Goal: Task Accomplishment & Management: Manage account settings

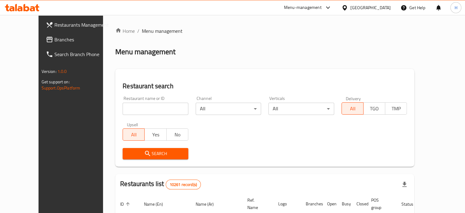
click at [127, 109] on input "search" at bounding box center [156, 108] width 66 height 12
type input "sushi box"
click at [149, 157] on button "Search" at bounding box center [156, 153] width 66 height 11
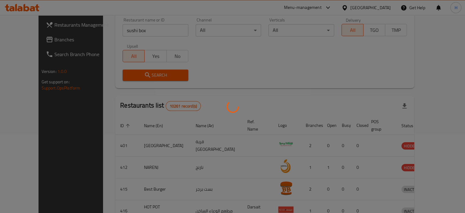
scroll to position [48, 0]
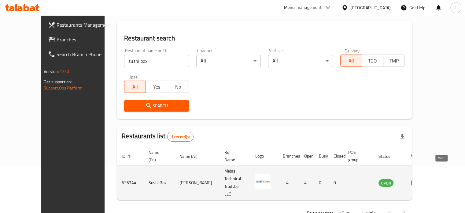
click at [418, 180] on icon "enhanced table" at bounding box center [414, 182] width 7 height 5
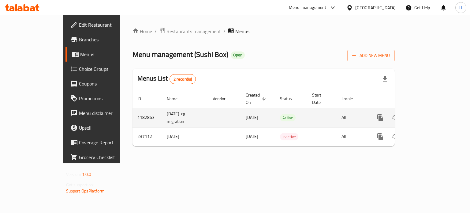
click at [428, 114] on icon "enhanced table" at bounding box center [424, 117] width 7 height 7
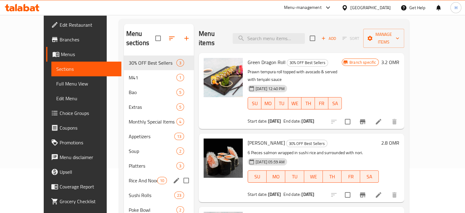
scroll to position [45, 0]
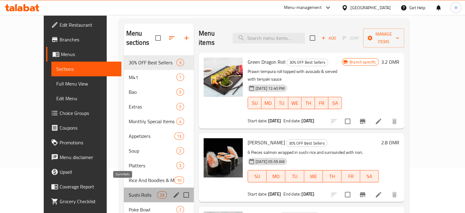
click at [131, 191] on span "Sushi Rolls" at bounding box center [143, 194] width 28 height 7
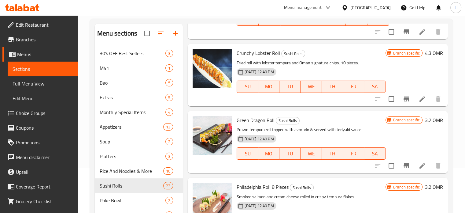
scroll to position [210, 0]
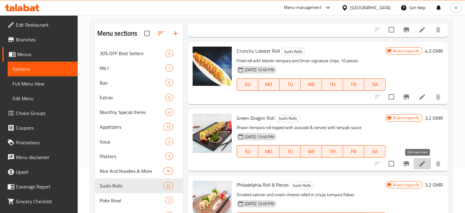
click at [419, 163] on icon at bounding box center [422, 163] width 7 height 7
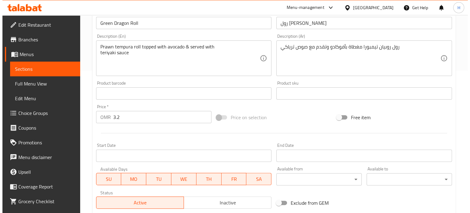
scroll to position [143, 0]
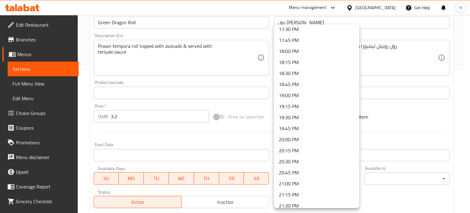
scroll to position [773, 0]
click at [307, 72] on li "18:30 PM" at bounding box center [316, 74] width 85 height 11
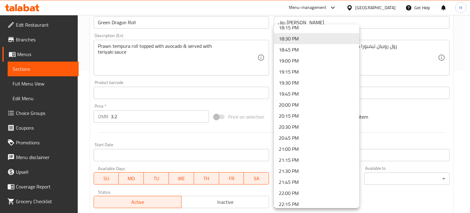
scroll to position [809, 0]
click at [329, 178] on li "21:45 PM" at bounding box center [316, 181] width 85 height 11
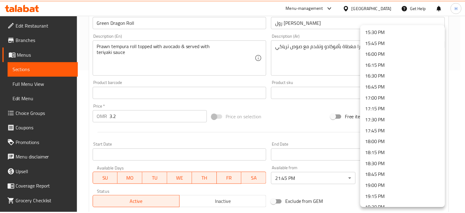
scroll to position [684, 0]
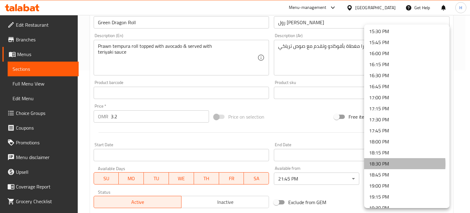
click at [385, 164] on li "18:30 PM" at bounding box center [406, 163] width 85 height 11
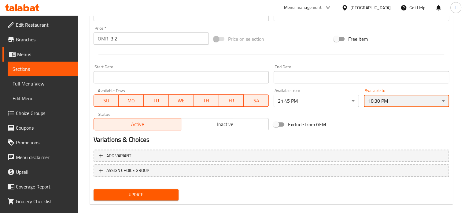
scroll to position [220, 0]
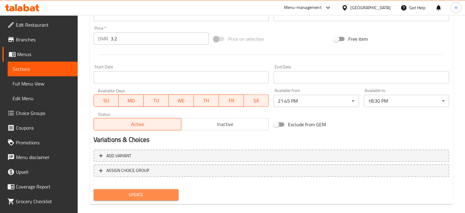
click at [165, 195] on span "Update" at bounding box center [136, 195] width 76 height 8
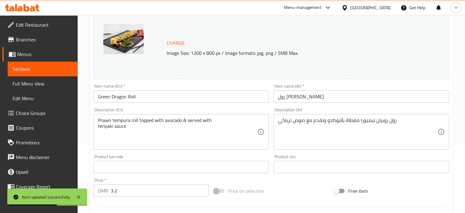
scroll to position [0, 0]
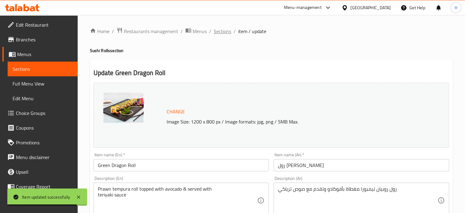
click at [222, 32] on span "Sections" at bounding box center [222, 31] width 17 height 7
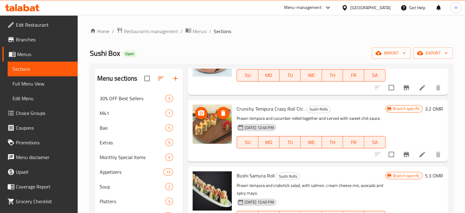
scroll to position [398, 0]
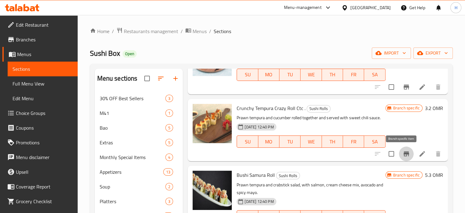
click at [404, 154] on icon "Branch-specific-item" at bounding box center [407, 153] width 6 height 5
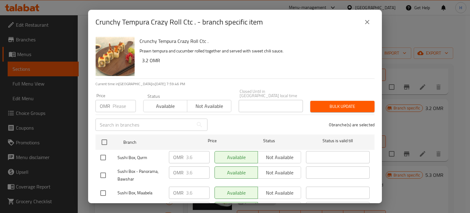
click at [368, 22] on icon "close" at bounding box center [367, 22] width 4 height 4
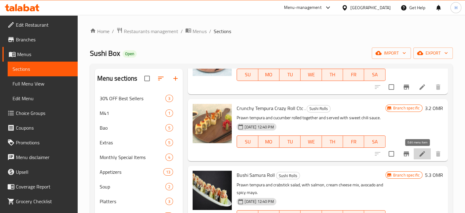
click at [420, 155] on icon at bounding box center [422, 153] width 7 height 7
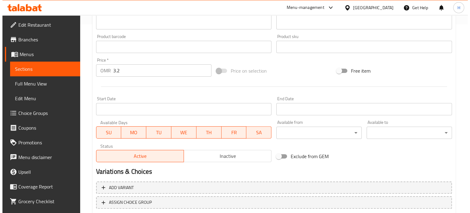
scroll to position [189, 0]
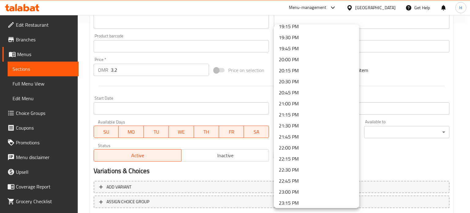
scroll to position [843, 0]
click at [308, 146] on li "21:45 PM" at bounding box center [316, 147] width 85 height 11
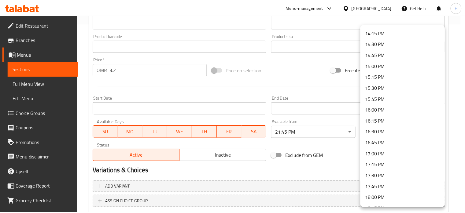
scroll to position [685, 0]
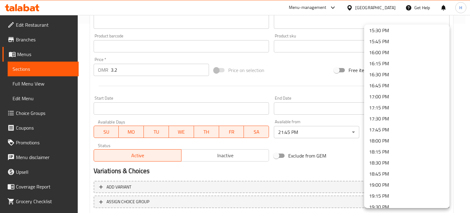
click at [387, 173] on li "18:45 PM" at bounding box center [406, 173] width 85 height 11
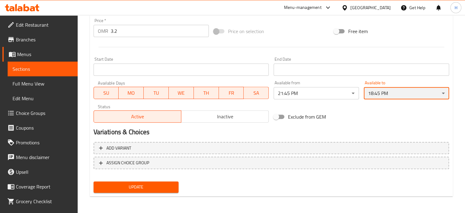
scroll to position [228, 0]
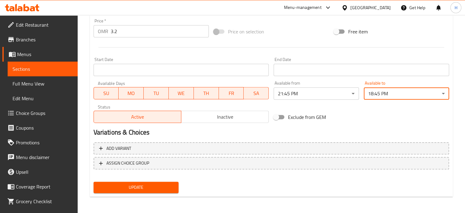
click at [165, 187] on span "Update" at bounding box center [136, 187] width 76 height 8
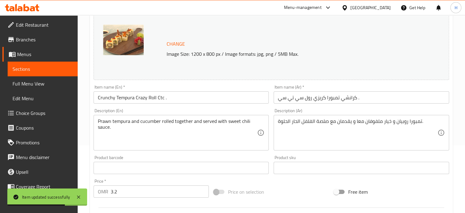
scroll to position [0, 0]
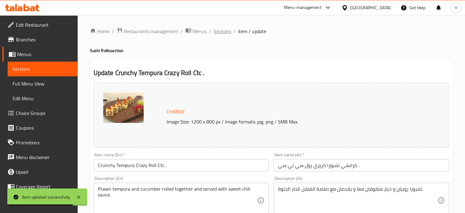
click at [227, 31] on span "Sections" at bounding box center [222, 31] width 17 height 7
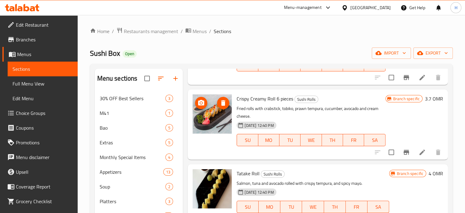
scroll to position [690, 0]
click at [420, 154] on icon at bounding box center [423, 152] width 6 height 6
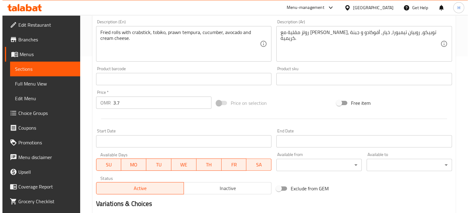
scroll to position [183, 0]
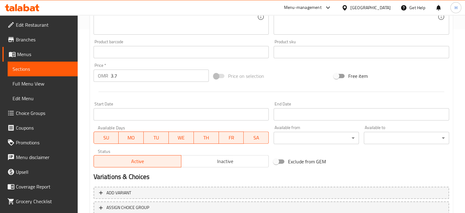
click at [329, 131] on div "Available from ​ ​" at bounding box center [316, 134] width 85 height 19
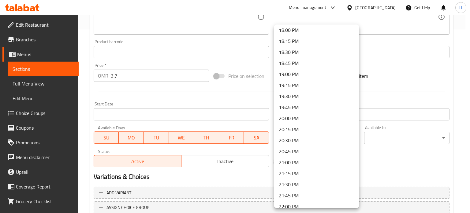
scroll to position [796, 0]
click at [320, 193] on li "21:45 PM" at bounding box center [316, 194] width 85 height 11
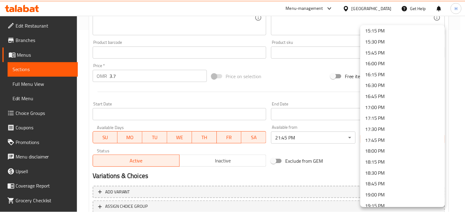
scroll to position [674, 0]
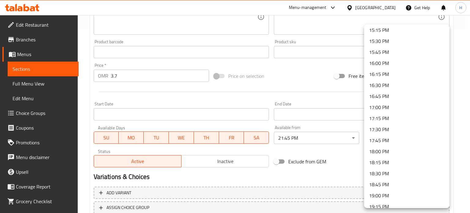
click at [390, 172] on li "18:30 PM" at bounding box center [406, 173] width 85 height 11
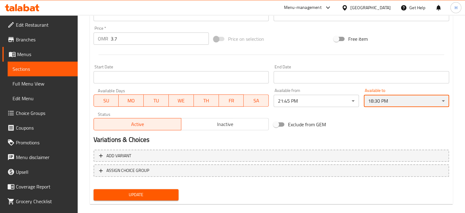
scroll to position [221, 0]
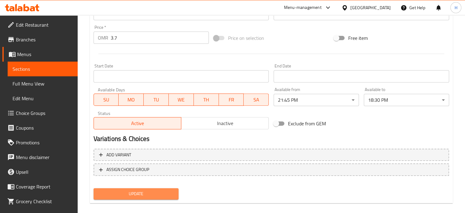
click at [162, 194] on span "Update" at bounding box center [136, 194] width 76 height 8
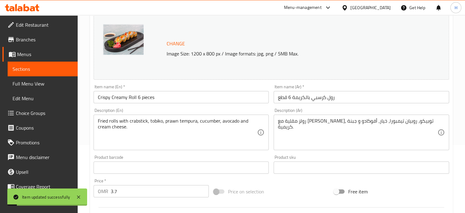
scroll to position [0, 0]
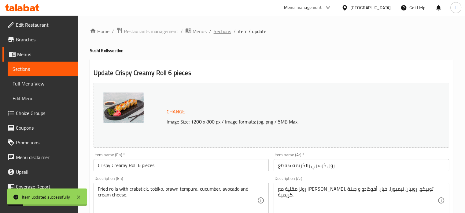
click at [222, 31] on span "Sections" at bounding box center [222, 31] width 17 height 7
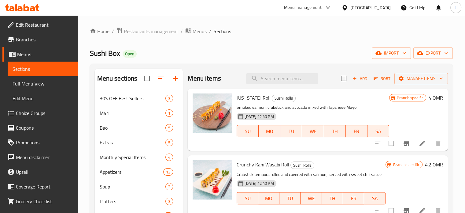
click at [22, 7] on icon at bounding box center [22, 7] width 35 height 7
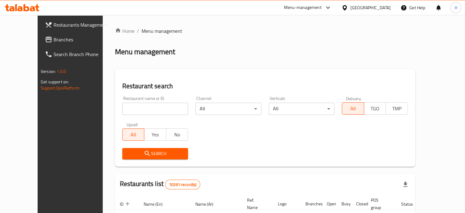
click at [28, 9] on icon at bounding box center [27, 7] width 6 height 7
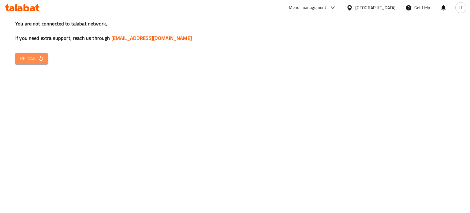
click at [42, 59] on icon "button" at bounding box center [41, 58] width 4 height 5
click at [29, 60] on span "Reload" at bounding box center [31, 59] width 23 height 8
click at [27, 8] on icon at bounding box center [22, 7] width 35 height 7
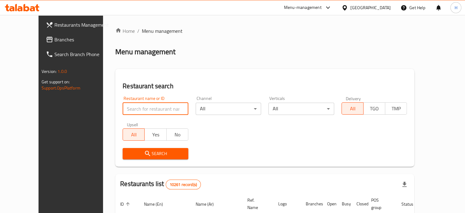
click at [137, 106] on input "search" at bounding box center [156, 108] width 66 height 12
type input "noodle box"
click button "Search" at bounding box center [156, 153] width 66 height 11
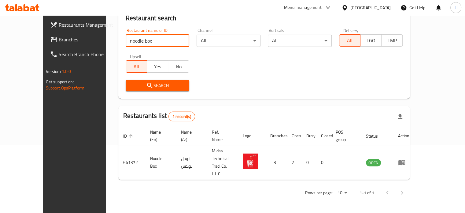
scroll to position [48, 0]
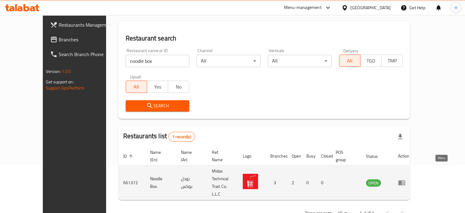
click at [405, 180] on icon "enhanced table" at bounding box center [401, 182] width 7 height 5
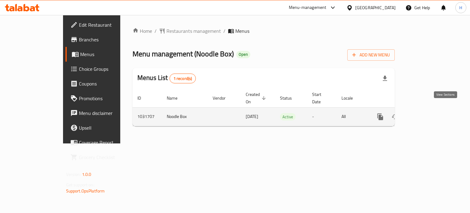
click at [427, 114] on icon "enhanced table" at bounding box center [424, 117] width 6 height 6
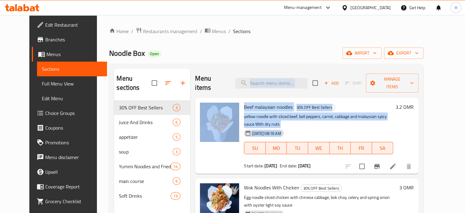
drag, startPoint x: 256, startPoint y: 85, endPoint x: 262, endPoint y: 123, distance: 38.5
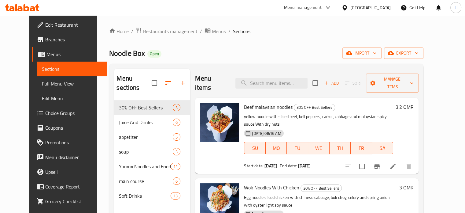
click at [332, 153] on div "Beef malaysian noodles 30% OFF Best Sellers yellow noodle with sliced beef, bel…" at bounding box center [319, 135] width 154 height 71
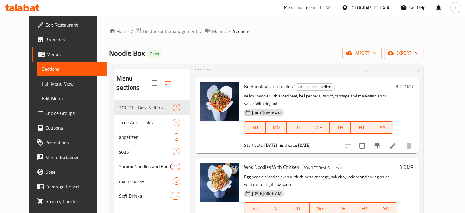
scroll to position [37, 0]
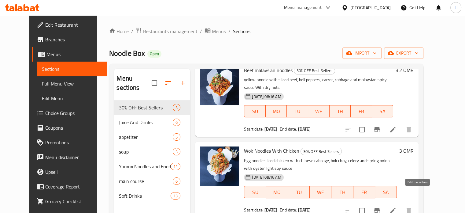
click at [397, 206] on icon at bounding box center [392, 209] width 7 height 7
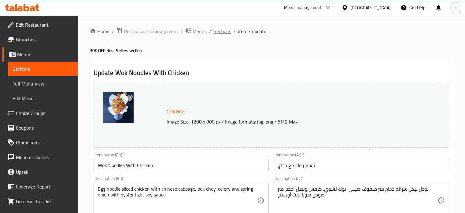
click at [225, 29] on span "Sections" at bounding box center [222, 31] width 17 height 7
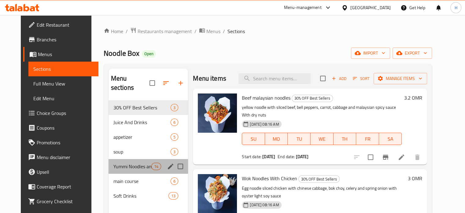
click at [135, 162] on div "Yummi Noodles and Fried Rice 14" at bounding box center [149, 166] width 80 height 15
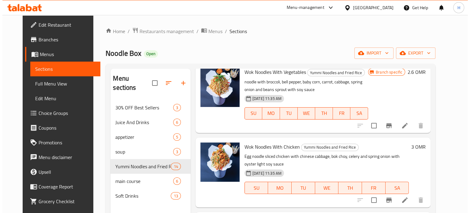
scroll to position [532, 0]
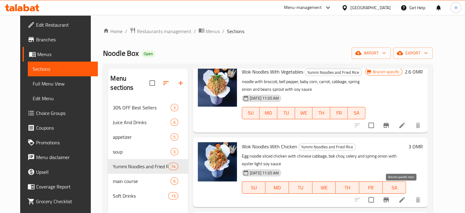
click at [389, 197] on icon "Branch-specific-item" at bounding box center [386, 199] width 6 height 5
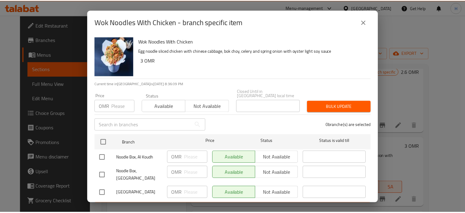
scroll to position [9, 0]
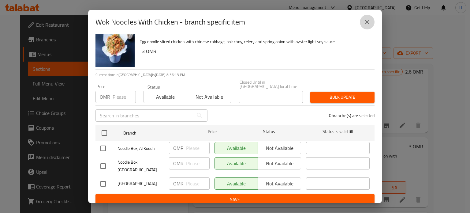
click at [370, 22] on icon "close" at bounding box center [366, 21] width 7 height 7
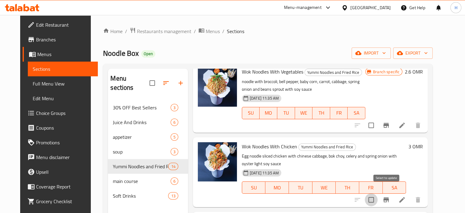
click at [378, 193] on input "checkbox" at bounding box center [371, 199] width 13 height 13
checkbox input "true"
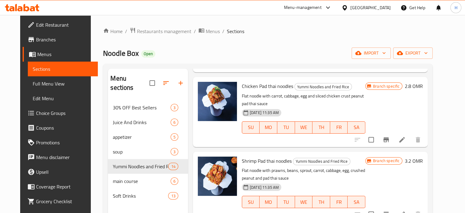
scroll to position [0, 0]
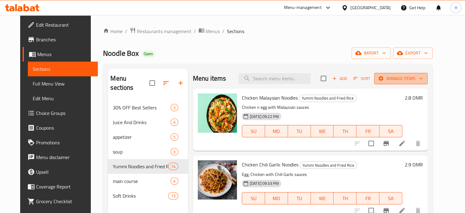
click at [405, 80] on span "Manage items" at bounding box center [401, 79] width 44 height 8
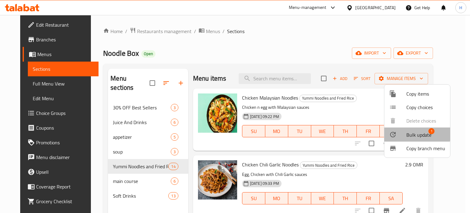
click at [403, 132] on div at bounding box center [397, 134] width 17 height 7
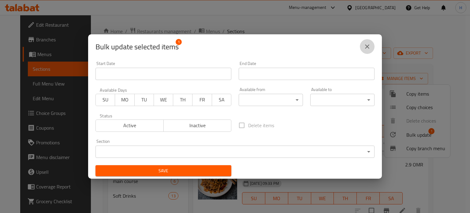
click at [367, 44] on icon "close" at bounding box center [366, 46] width 7 height 7
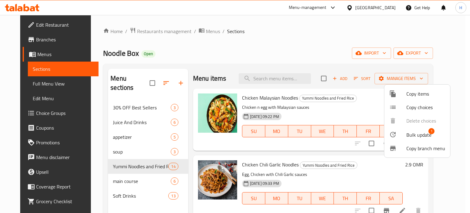
click at [341, 153] on div at bounding box center [235, 106] width 470 height 213
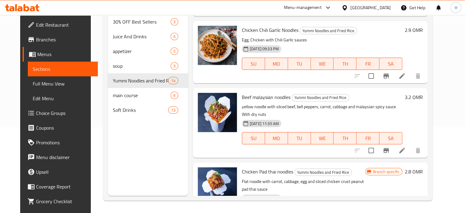
scroll to position [49, 0]
click at [378, 144] on input "checkbox" at bounding box center [371, 150] width 13 height 13
checkbox input "true"
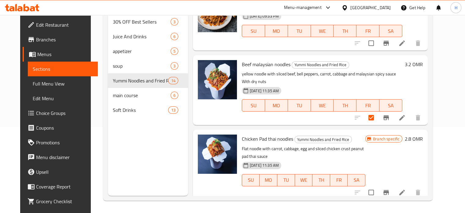
scroll to position [84, 0]
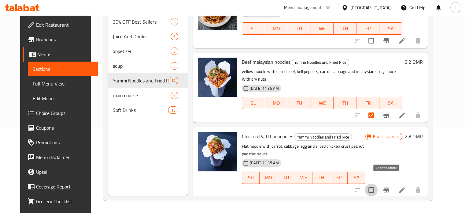
click at [378, 183] on input "checkbox" at bounding box center [371, 189] width 13 height 13
checkbox input "true"
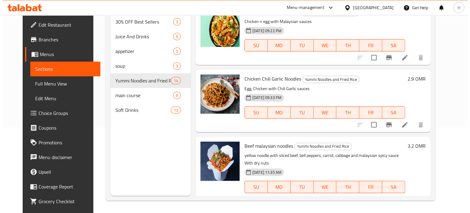
scroll to position [0, 0]
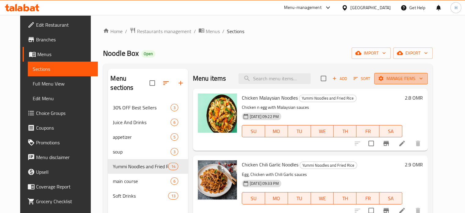
click at [420, 79] on span "Manage items" at bounding box center [401, 79] width 44 height 8
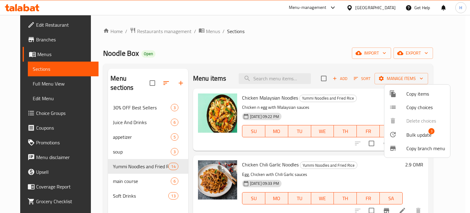
click at [410, 135] on span "Bulk update" at bounding box center [418, 134] width 25 height 7
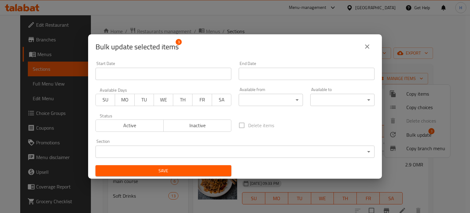
click at [274, 98] on body "​ Menu-management [GEOGRAPHIC_DATA] Get Help H Edit Restaurant Branches Menus S…" at bounding box center [235, 114] width 470 height 198
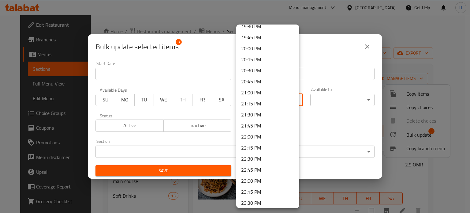
scroll to position [889, 0]
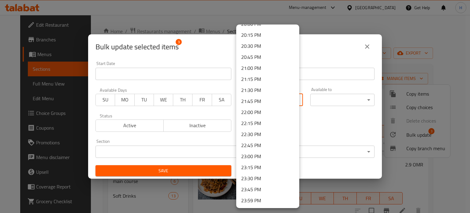
click at [260, 166] on li "23:15 PM" at bounding box center [267, 166] width 63 height 11
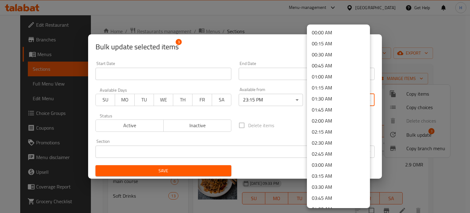
click at [328, 94] on body "​ Menu-management [GEOGRAPHIC_DATA] Get Help H Edit Restaurant Branches Menus S…" at bounding box center [235, 114] width 470 height 198
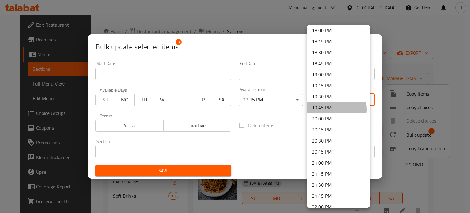
click at [328, 109] on li "19:45 PM" at bounding box center [338, 107] width 63 height 11
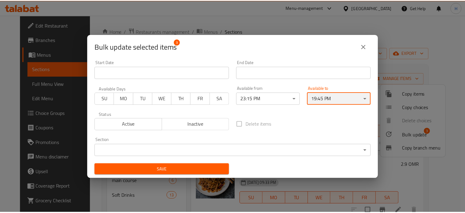
scroll to position [0, 0]
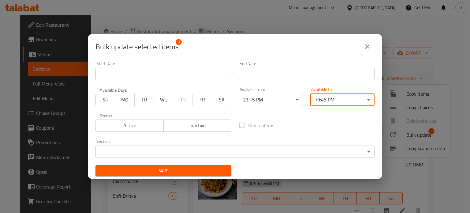
click at [205, 167] on span "Save" at bounding box center [163, 171] width 126 height 8
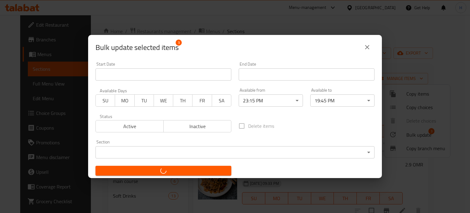
checkbox input "false"
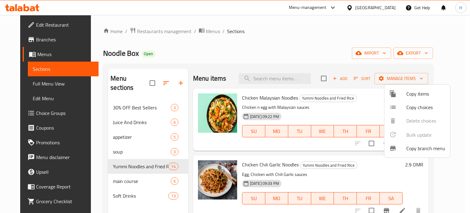
click at [164, 31] on div at bounding box center [235, 106] width 470 height 213
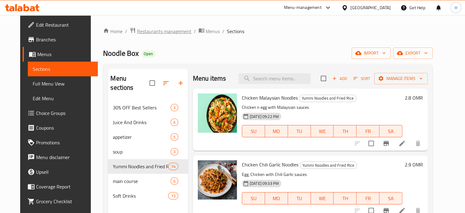
click at [158, 34] on span "Restaurants management" at bounding box center [164, 31] width 54 height 7
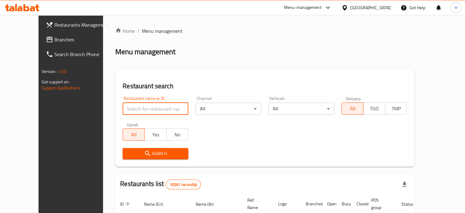
click at [154, 111] on input "search" at bounding box center [156, 108] width 66 height 12
type input "let's wok"
click button "Search" at bounding box center [156, 153] width 66 height 11
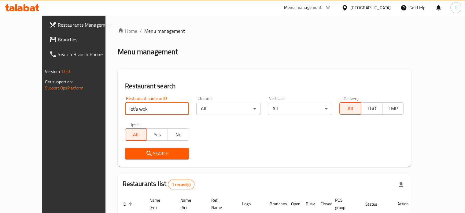
scroll to position [48, 0]
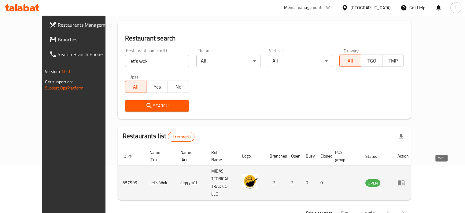
click at [405, 180] on icon "enhanced table" at bounding box center [401, 182] width 7 height 5
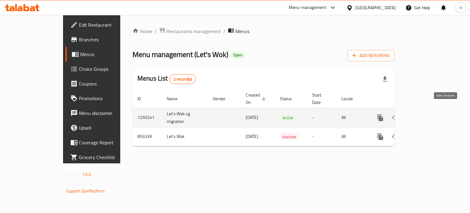
click at [428, 114] on icon "enhanced table" at bounding box center [424, 117] width 7 height 7
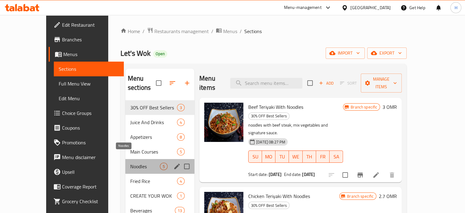
click at [130, 162] on span "Noodles" at bounding box center [145, 165] width 30 height 7
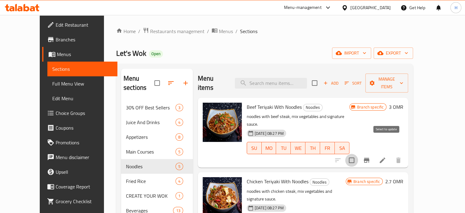
click at [358, 154] on input "checkbox" at bounding box center [351, 160] width 13 height 13
checkbox input "true"
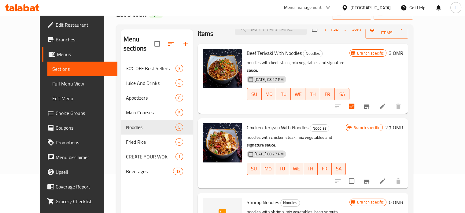
scroll to position [21, 0]
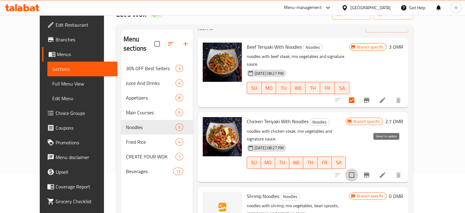
click at [358, 168] on input "checkbox" at bounding box center [351, 174] width 13 height 13
checkbox input "true"
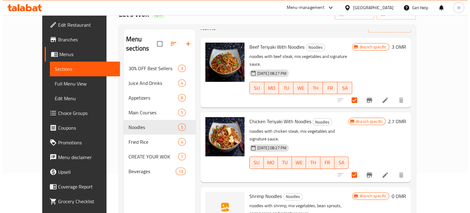
scroll to position [0, 0]
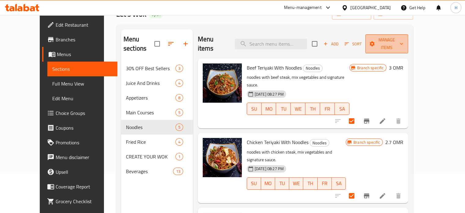
click at [403, 41] on span "Manage items" at bounding box center [386, 43] width 33 height 15
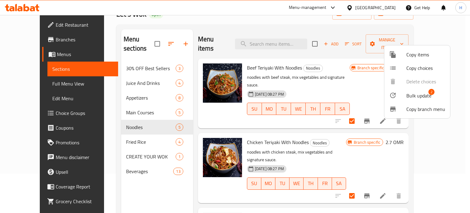
click at [402, 97] on div at bounding box center [397, 94] width 17 height 7
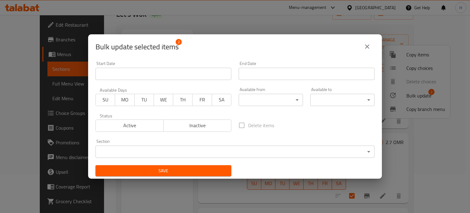
click at [260, 101] on body "​ Menu-management [GEOGRAPHIC_DATA] Get Help H Edit Restaurant Branches Menus S…" at bounding box center [235, 75] width 470 height 198
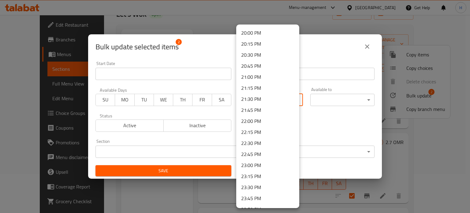
scroll to position [870, 0]
click at [263, 154] on li "22:30 PM" at bounding box center [267, 152] width 63 height 11
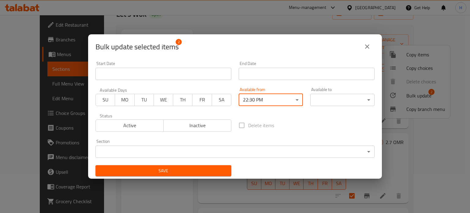
click at [325, 100] on body "​ Menu-management [GEOGRAPHIC_DATA] Get Help H Edit Restaurant Branches Menus S…" at bounding box center [235, 75] width 470 height 198
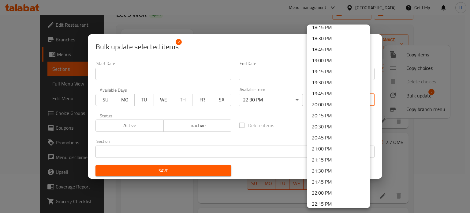
scroll to position [809, 0]
click at [330, 107] on li "20:00 PM" at bounding box center [338, 104] width 63 height 11
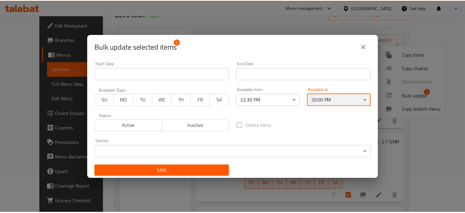
scroll to position [1, 0]
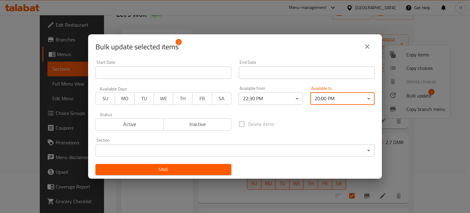
click at [204, 167] on span "Save" at bounding box center [163, 169] width 126 height 8
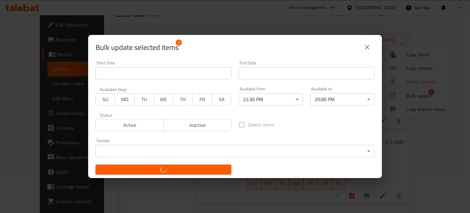
checkbox input "false"
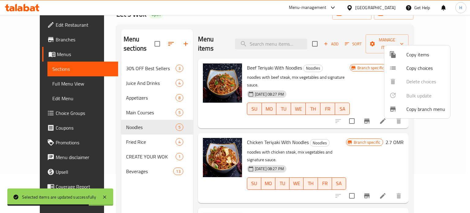
click at [119, 133] on div at bounding box center [235, 106] width 470 height 213
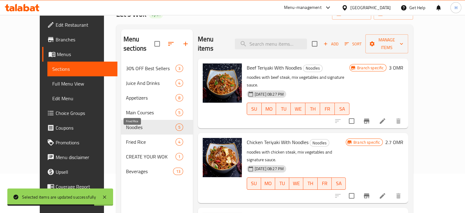
click at [141, 138] on span "Fried Rice" at bounding box center [151, 141] width 50 height 7
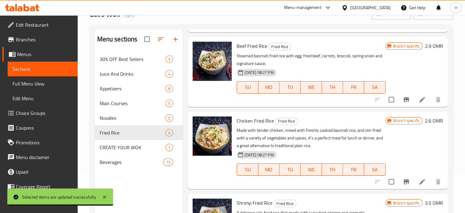
scroll to position [108, 0]
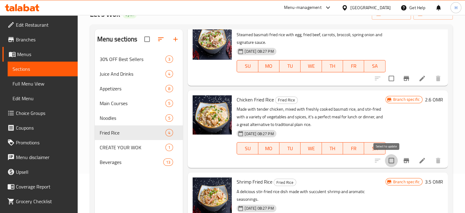
click at [387, 160] on input "checkbox" at bounding box center [391, 160] width 13 height 13
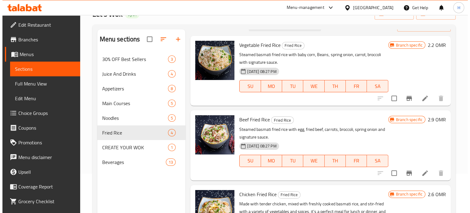
scroll to position [0, 0]
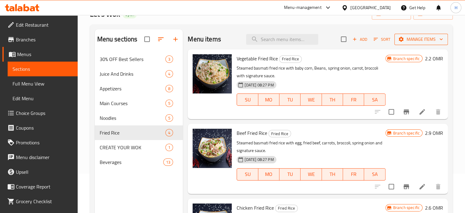
click at [411, 42] on span "Manage items" at bounding box center [421, 39] width 44 height 8
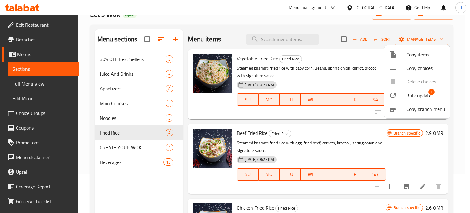
click at [407, 97] on span "Bulk update" at bounding box center [418, 95] width 25 height 7
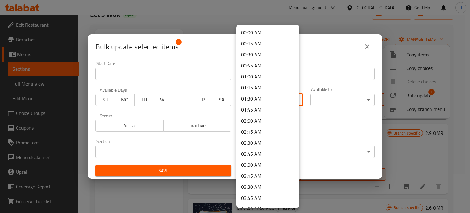
click at [294, 94] on body "​ Menu-management [GEOGRAPHIC_DATA] Get Help H Edit Restaurant Branches Menus S…" at bounding box center [235, 75] width 470 height 198
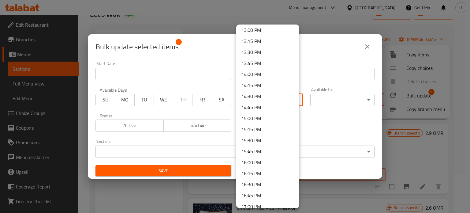
scroll to position [575, 0]
click at [262, 96] on li "14:30 PM" at bounding box center [267, 96] width 63 height 11
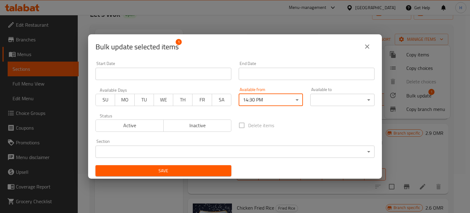
click at [327, 98] on body "​ Menu-management [GEOGRAPHIC_DATA] Get Help H Edit Restaurant Branches Menus S…" at bounding box center [235, 75] width 470 height 198
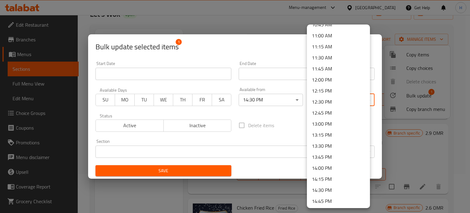
scroll to position [480, 0]
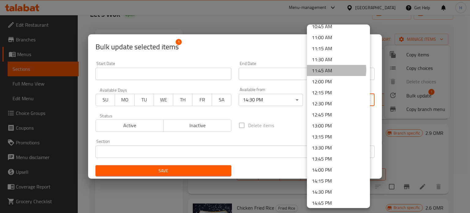
click at [327, 69] on li "11:45 AM" at bounding box center [338, 70] width 63 height 11
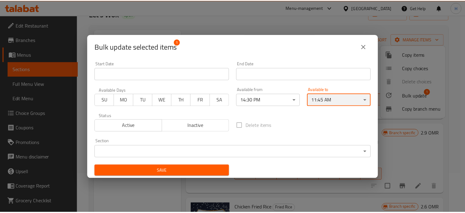
scroll to position [1, 0]
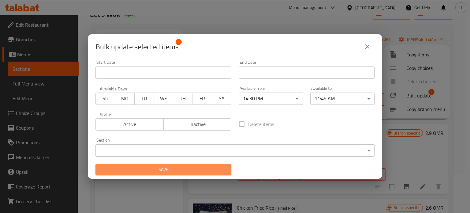
click at [180, 169] on span "Save" at bounding box center [163, 169] width 126 height 8
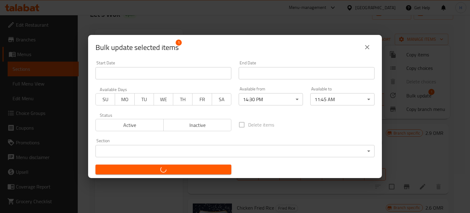
checkbox input "false"
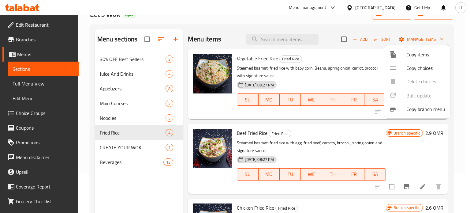
click at [167, 29] on div at bounding box center [235, 106] width 470 height 213
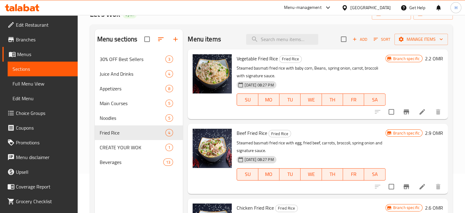
scroll to position [0, 0]
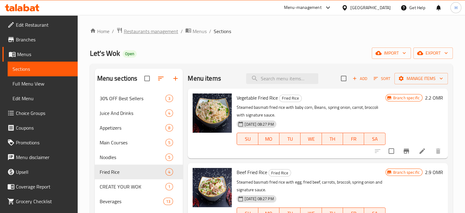
click at [153, 30] on span "Restaurants management" at bounding box center [151, 31] width 54 height 7
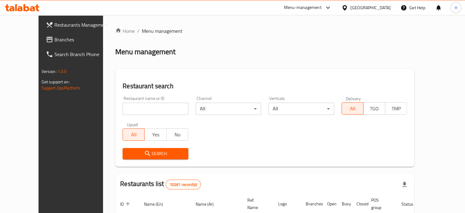
click at [154, 102] on div "Restaurant name or ID Restaurant name or ID" at bounding box center [156, 105] width 66 height 19
click at [153, 108] on input "search" at bounding box center [156, 108] width 66 height 12
click button "Search" at bounding box center [156, 153] width 66 height 11
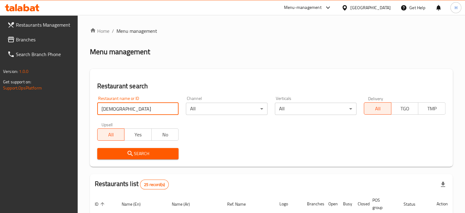
click at [139, 111] on input "[DEMOGRAPHIC_DATA]" at bounding box center [138, 108] width 82 height 12
type input "yemeni palace"
click button "Search" at bounding box center [138, 153] width 82 height 11
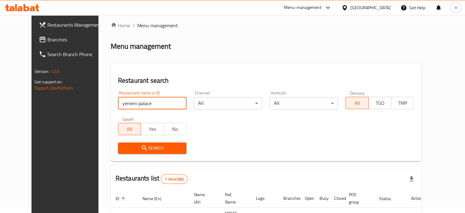
scroll to position [55, 0]
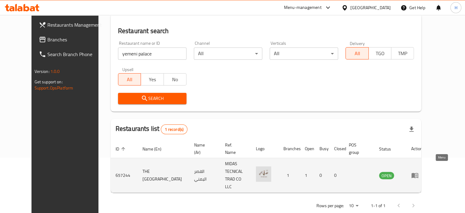
click at [418, 173] on icon "enhanced table" at bounding box center [415, 175] width 7 height 5
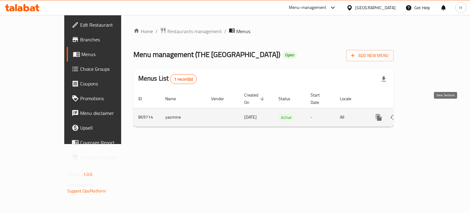
click at [426, 113] on icon "enhanced table" at bounding box center [422, 116] width 7 height 7
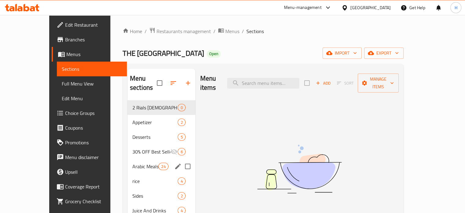
click at [141, 162] on div "Arabic Meals 24" at bounding box center [162, 166] width 68 height 15
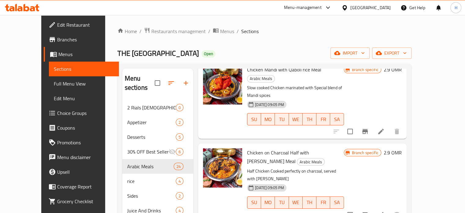
scroll to position [42, 0]
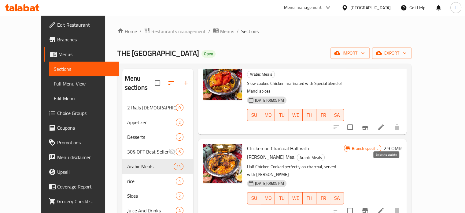
click at [357, 204] on input "checkbox" at bounding box center [350, 210] width 13 height 13
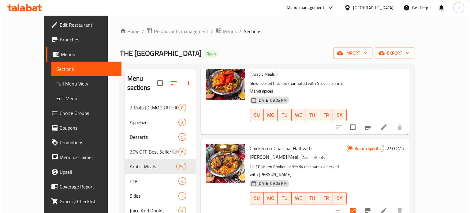
scroll to position [0, 0]
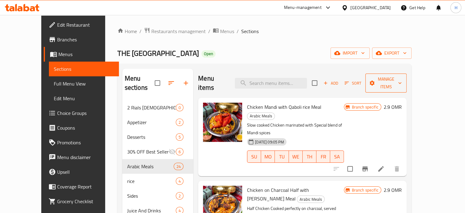
click at [402, 76] on span "Manage items" at bounding box center [385, 82] width 31 height 15
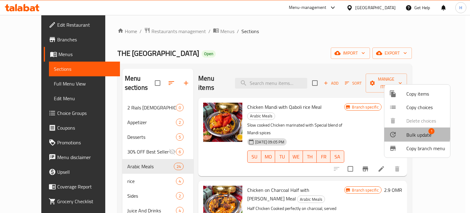
click at [400, 133] on div at bounding box center [397, 134] width 17 height 7
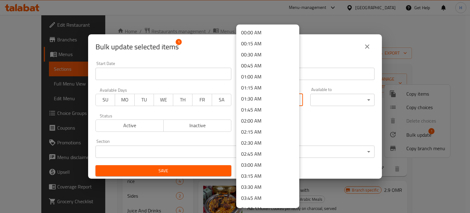
click at [261, 99] on body "​ Menu-management [GEOGRAPHIC_DATA] Get Help H Edit Restaurant Branches Menus S…" at bounding box center [235, 114] width 470 height 198
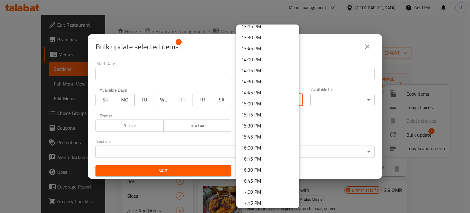
scroll to position [589, 0]
click at [257, 94] on li "14:45 PM" at bounding box center [267, 92] width 63 height 11
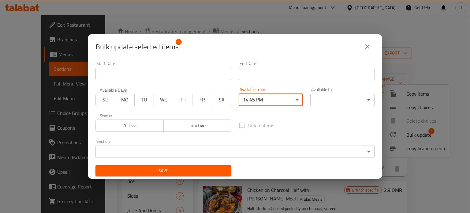
click at [324, 100] on body "​ Menu-management [GEOGRAPHIC_DATA] Get Help H Edit Restaurant Branches Menus S…" at bounding box center [235, 114] width 470 height 198
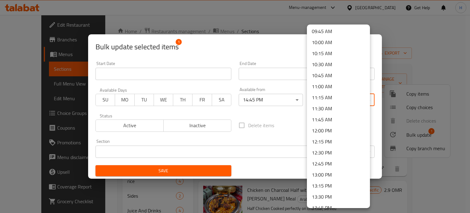
scroll to position [432, 0]
click at [324, 124] on li "12:00 PM" at bounding box center [338, 129] width 63 height 11
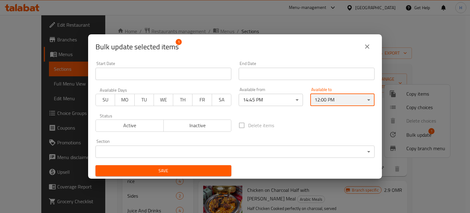
scroll to position [1, 0]
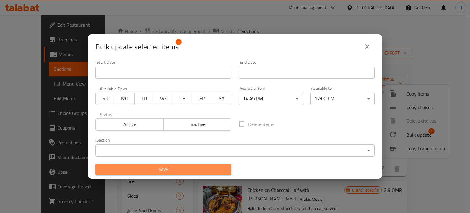
click at [189, 170] on span "Save" at bounding box center [163, 169] width 126 height 8
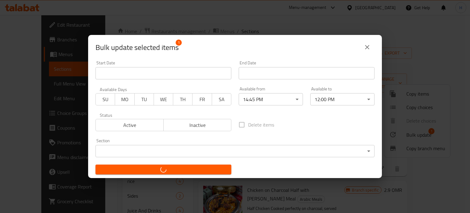
checkbox input "false"
